Goal: Task Accomplishment & Management: Use online tool/utility

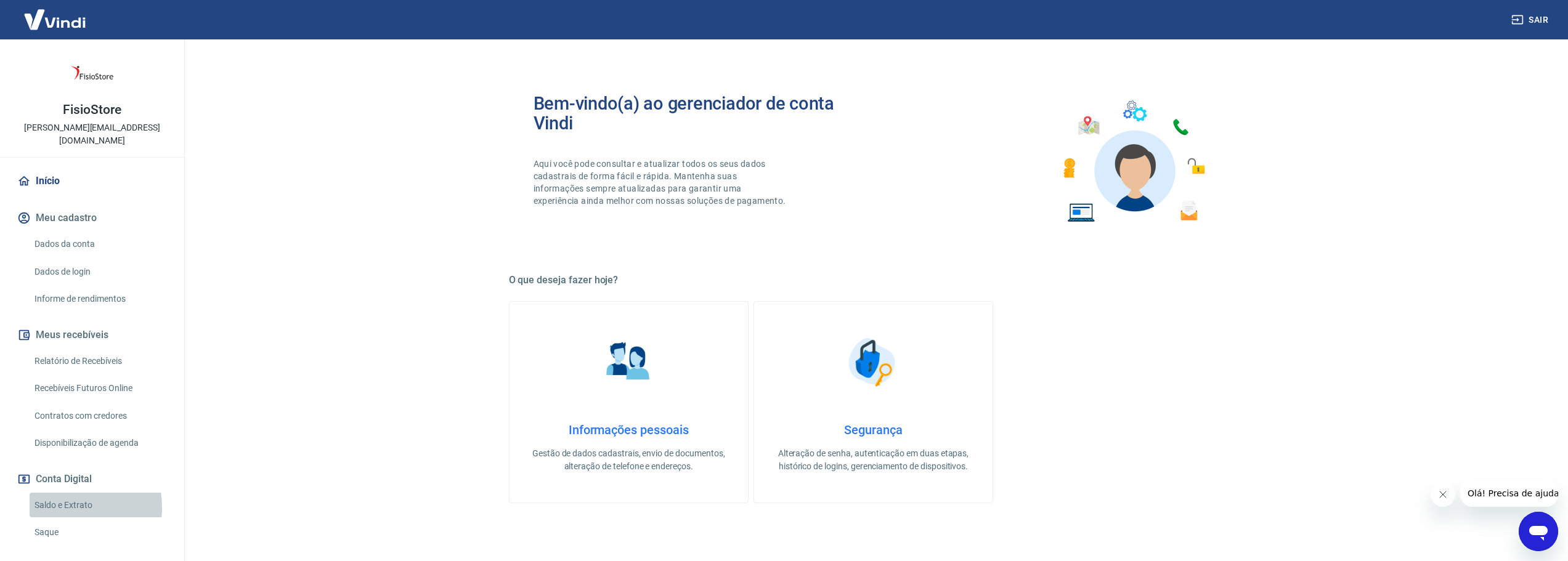
click at [66, 493] on link "Saldo e Extrato" at bounding box center [99, 505] width 140 height 25
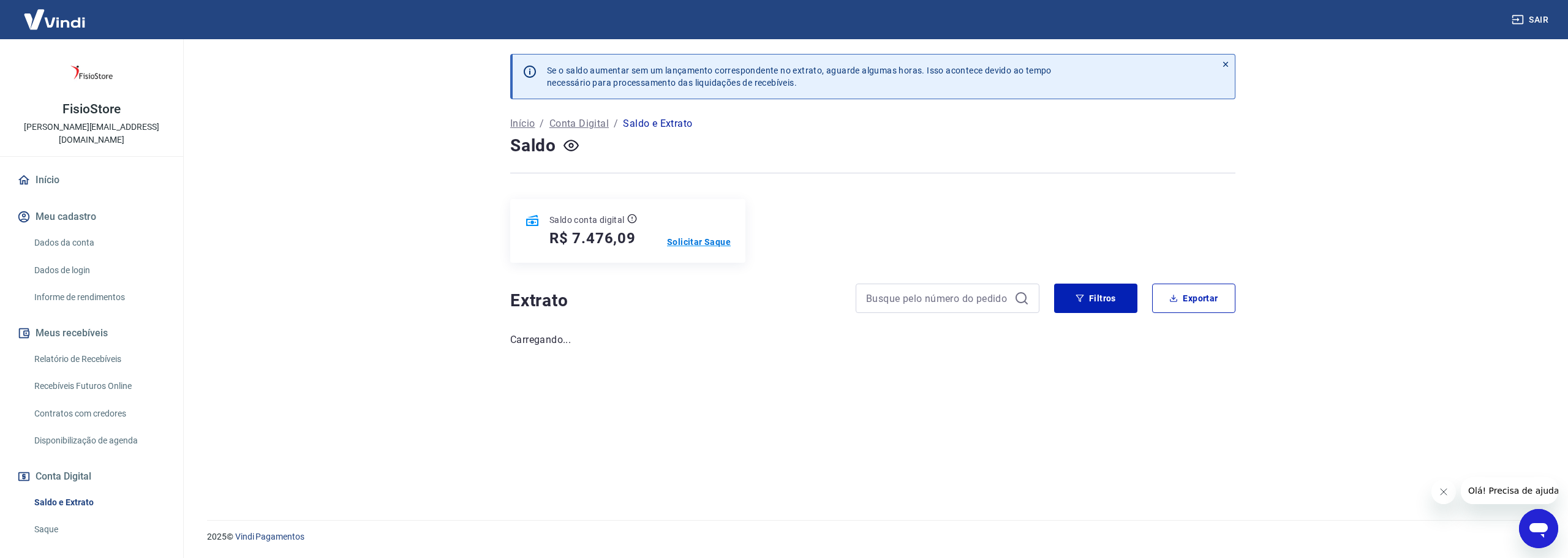
click at [693, 244] on p "Solicitar Saque" at bounding box center [699, 242] width 64 height 13
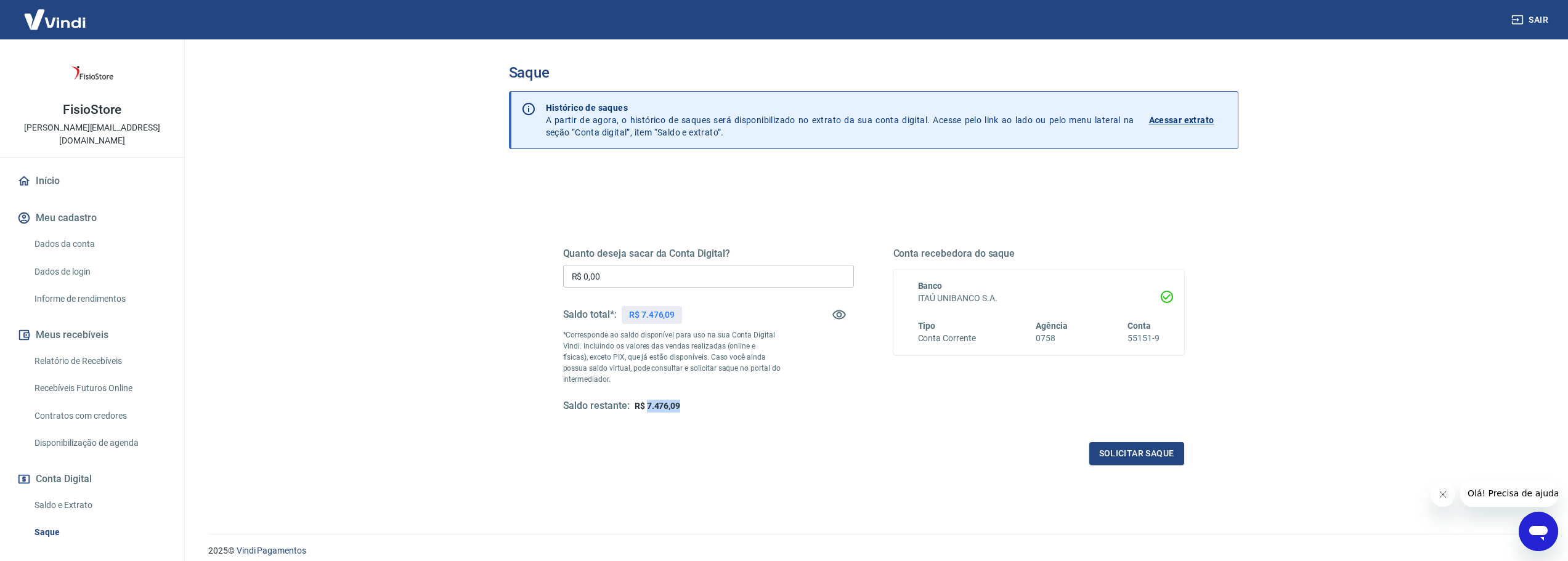
drag, startPoint x: 646, startPoint y: 405, endPoint x: 709, endPoint y: 411, distance: 63.3
click at [709, 411] on div "Saldo restante: R$ 7.476,09" at bounding box center [709, 405] width 291 height 13
copy span "7.476,09"
click at [653, 274] on input "R$ 0,00" at bounding box center [709, 276] width 291 height 23
paste input "text"
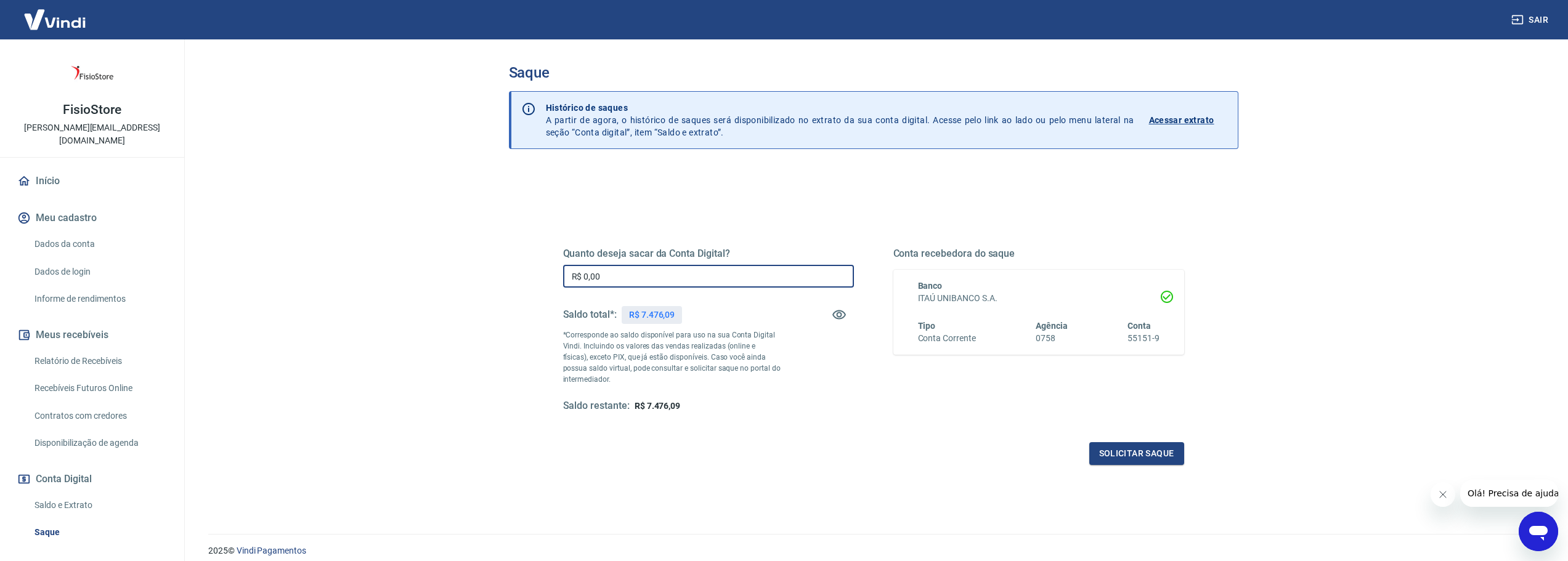
drag, startPoint x: 653, startPoint y: 274, endPoint x: 327, endPoint y: 271, distance: 326.0
click at [327, 271] on main "Saque Histórico de saques A partir de agora, o histórico de saques será disponi…" at bounding box center [873, 300] width 1389 height 521
paste input "7.476,09"
type input "R$ 7.476,09"
click at [1146, 452] on button "Solicitar saque" at bounding box center [1136, 453] width 95 height 23
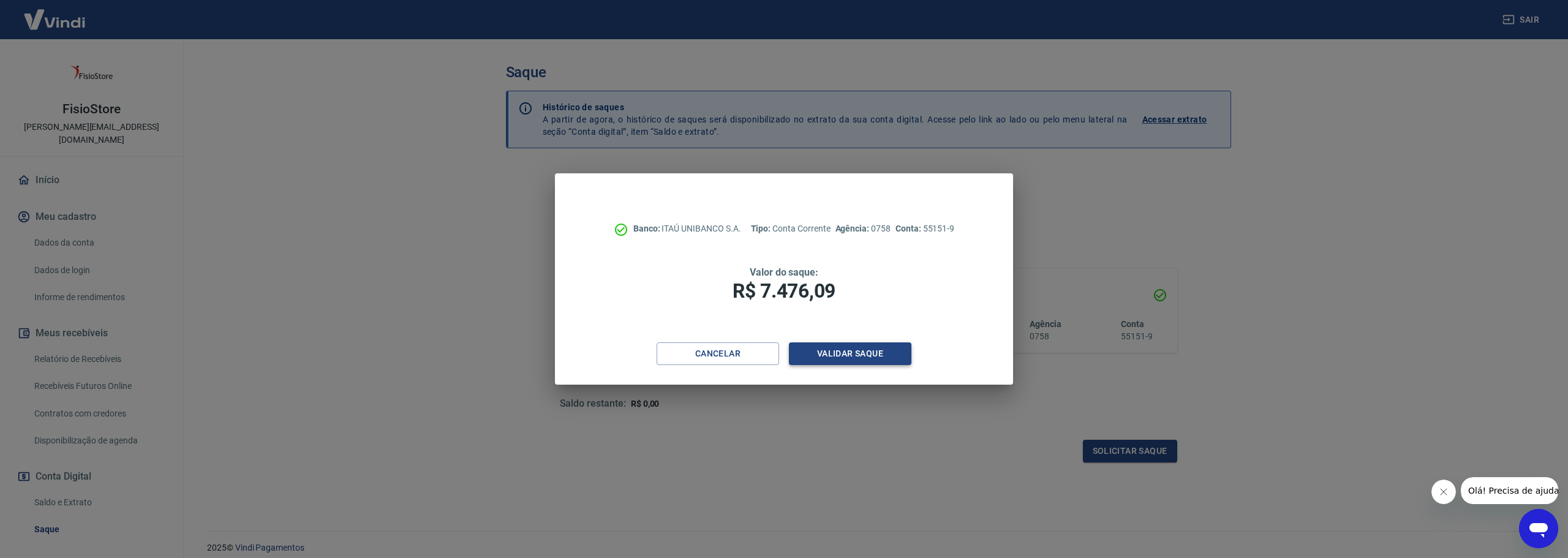
click at [868, 356] on button "Validar saque" at bounding box center [850, 354] width 122 height 23
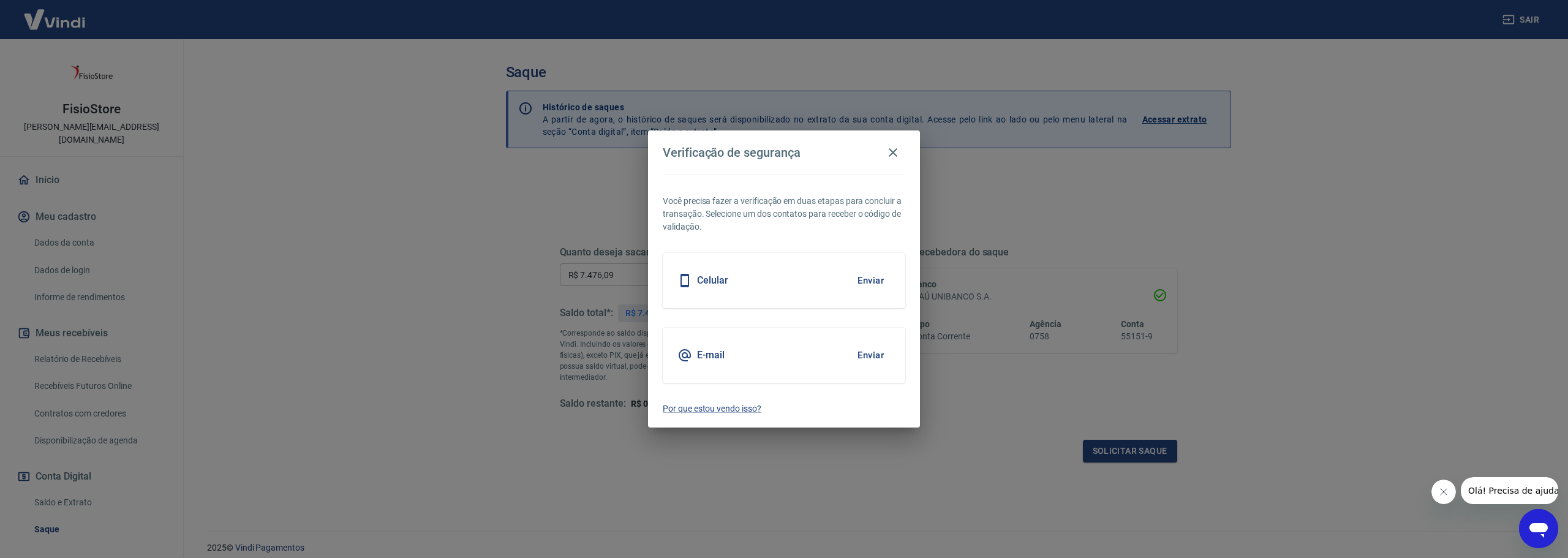
click at [868, 356] on button "Enviar" at bounding box center [870, 355] width 40 height 26
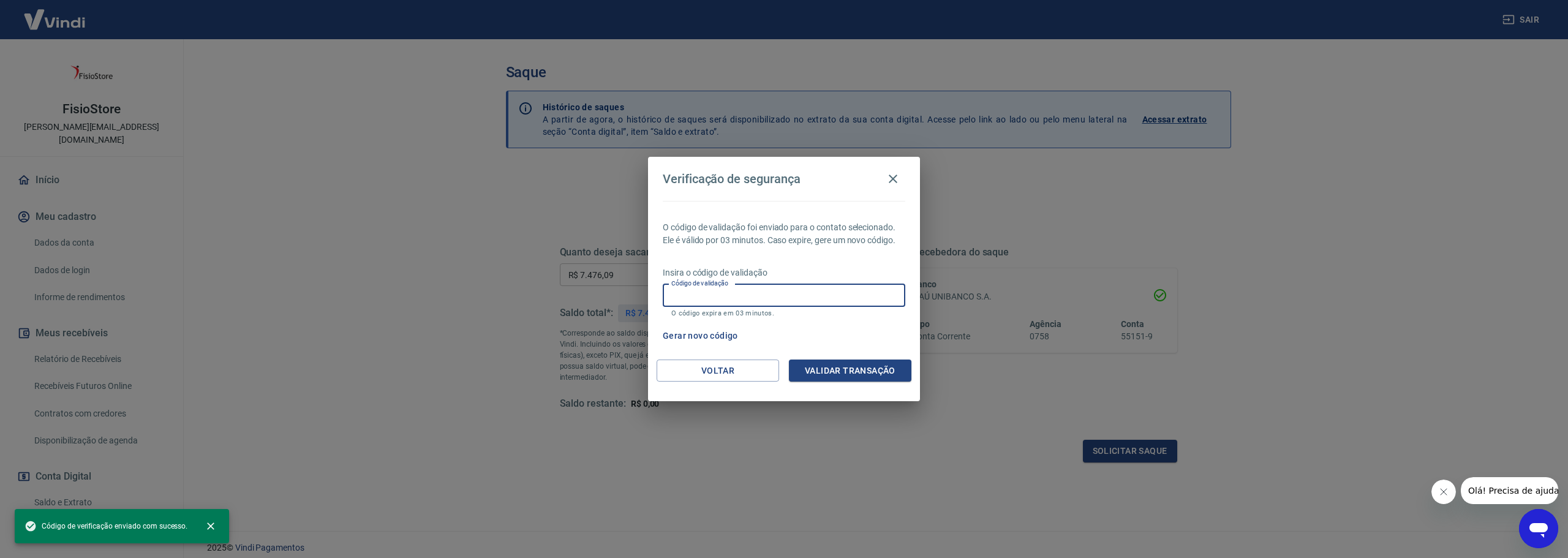
click at [739, 298] on input "Código de validação" at bounding box center [784, 296] width 243 height 23
paste input "902507"
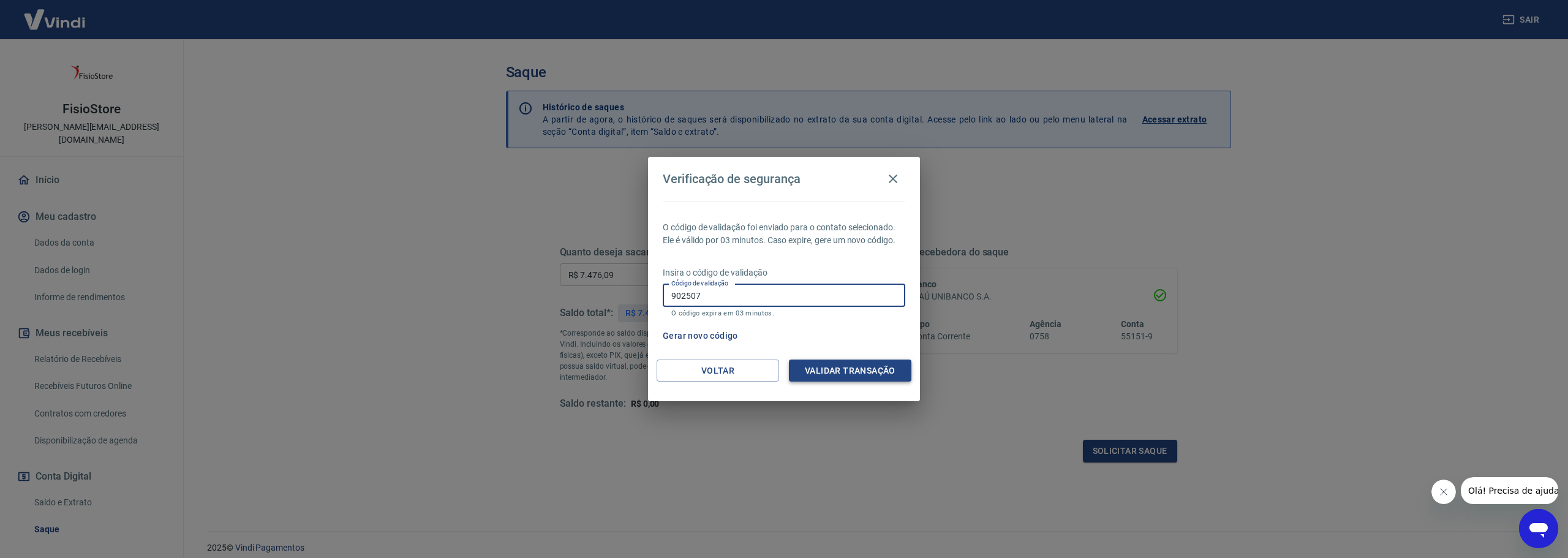
type input "902507"
click at [871, 369] on button "Validar transação" at bounding box center [850, 371] width 122 height 23
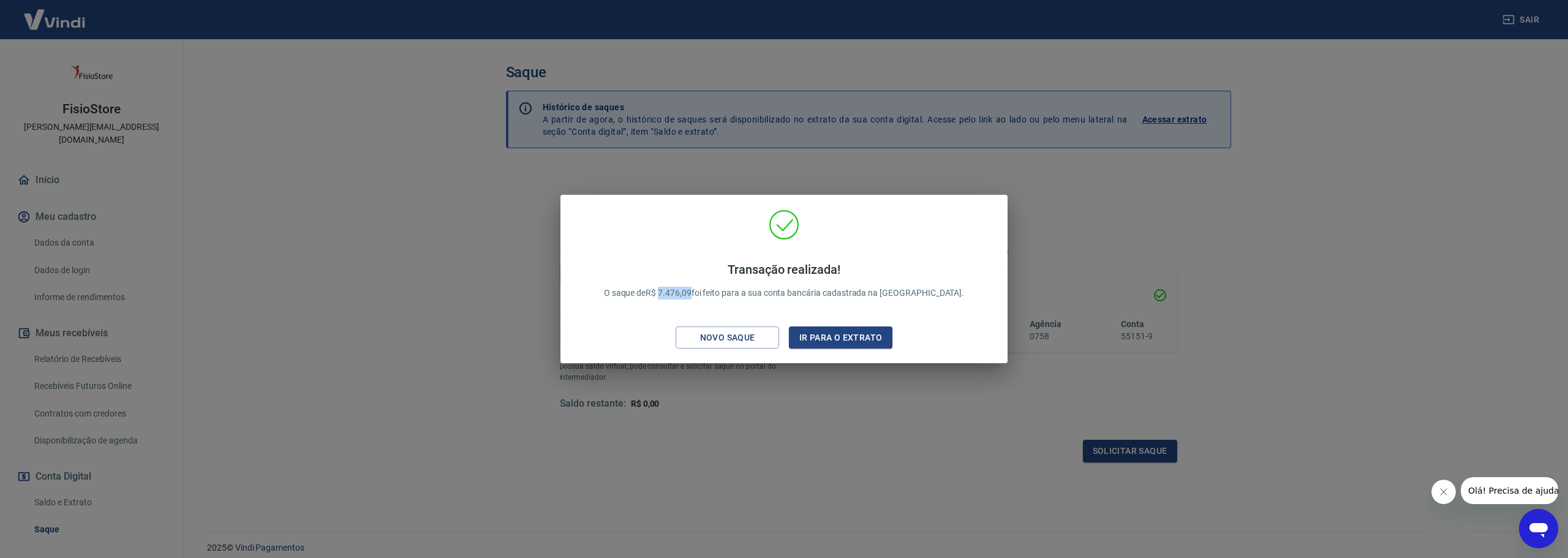
drag, startPoint x: 691, startPoint y: 292, endPoint x: 722, endPoint y: 288, distance: 31.3
click at [722, 288] on p "Transação realizada! O saque de R$ 7.476,09 foi feito para a sua conta bancária…" at bounding box center [784, 280] width 361 height 38
copy p "7.476,09"
click at [1109, 309] on div "Transação realizada! O saque de R$ 7.476,09 foi feito para a sua conta bancária…" at bounding box center [784, 279] width 1568 height 558
